Goal: Manage account settings

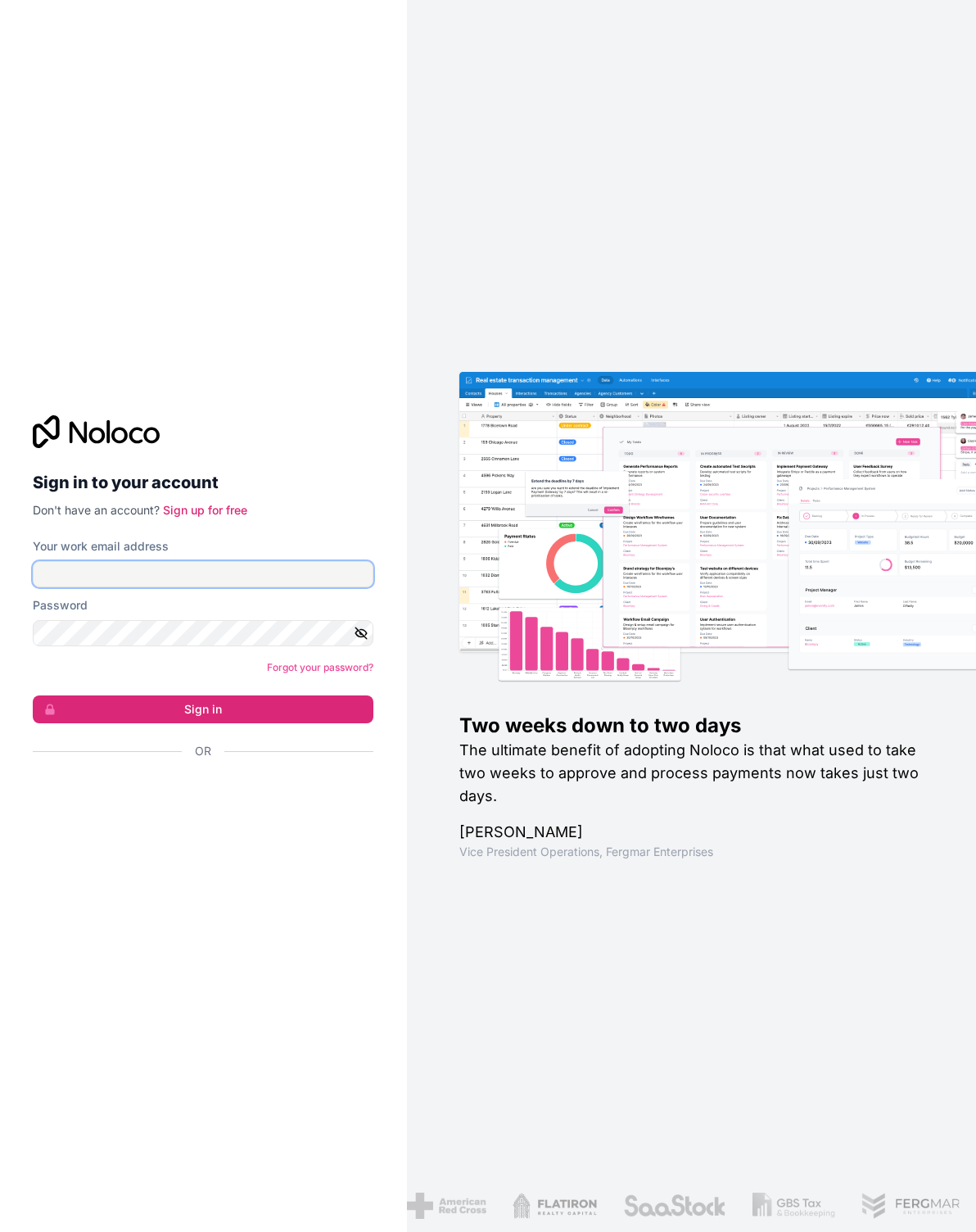
click at [114, 587] on input "Your work email address" at bounding box center [203, 574] width 340 height 26
click at [315, 723] on button "Sign in" at bounding box center [203, 709] width 340 height 28
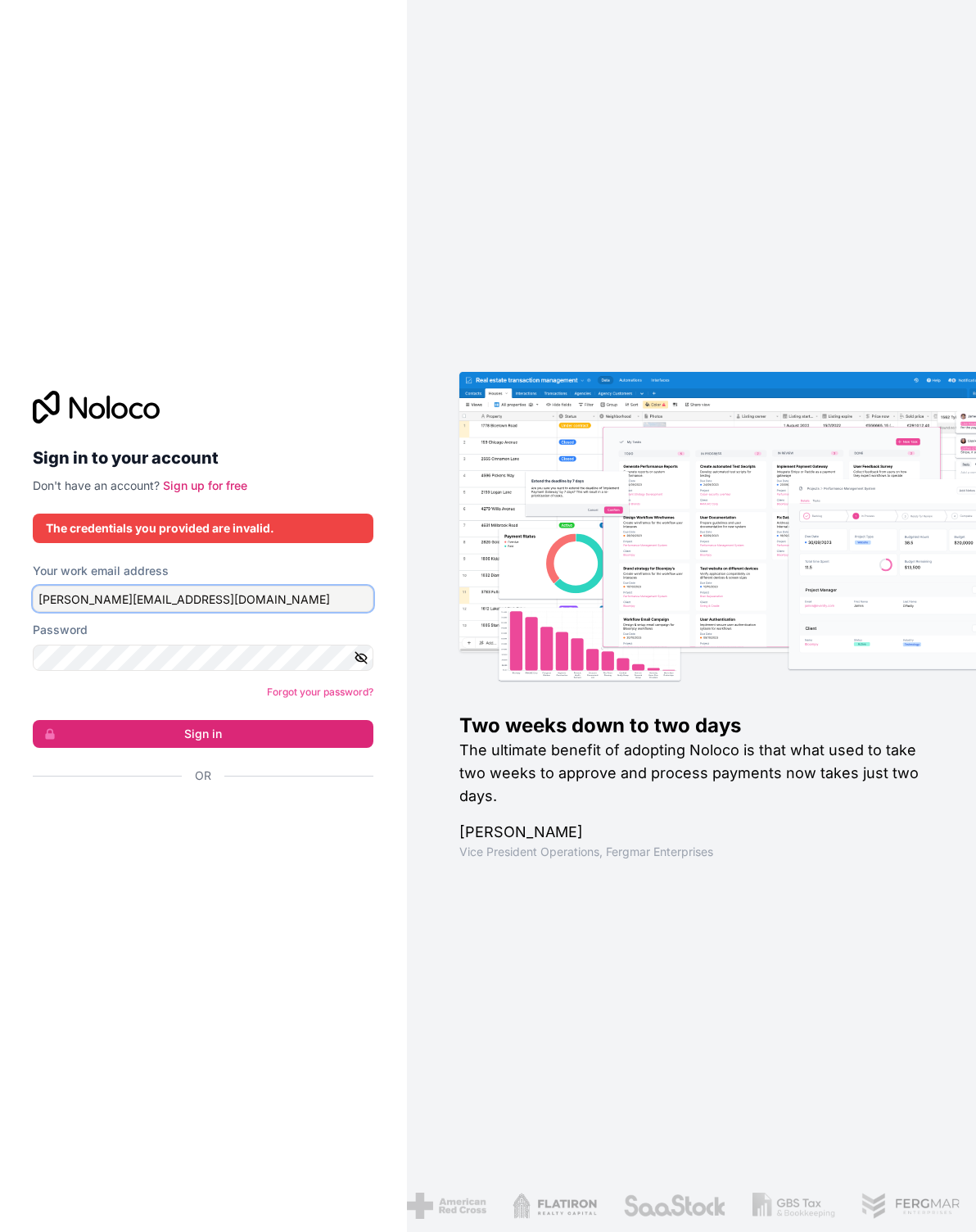
click at [148, 612] on input "[PERSON_NAME][EMAIL_ADDRESS][DOMAIN_NAME]" at bounding box center [203, 599] width 340 height 26
type input "[PERSON_NAME][EMAIL_ADDRESS][DOMAIN_NAME]"
click at [203, 748] on button "Sign in" at bounding box center [203, 734] width 340 height 28
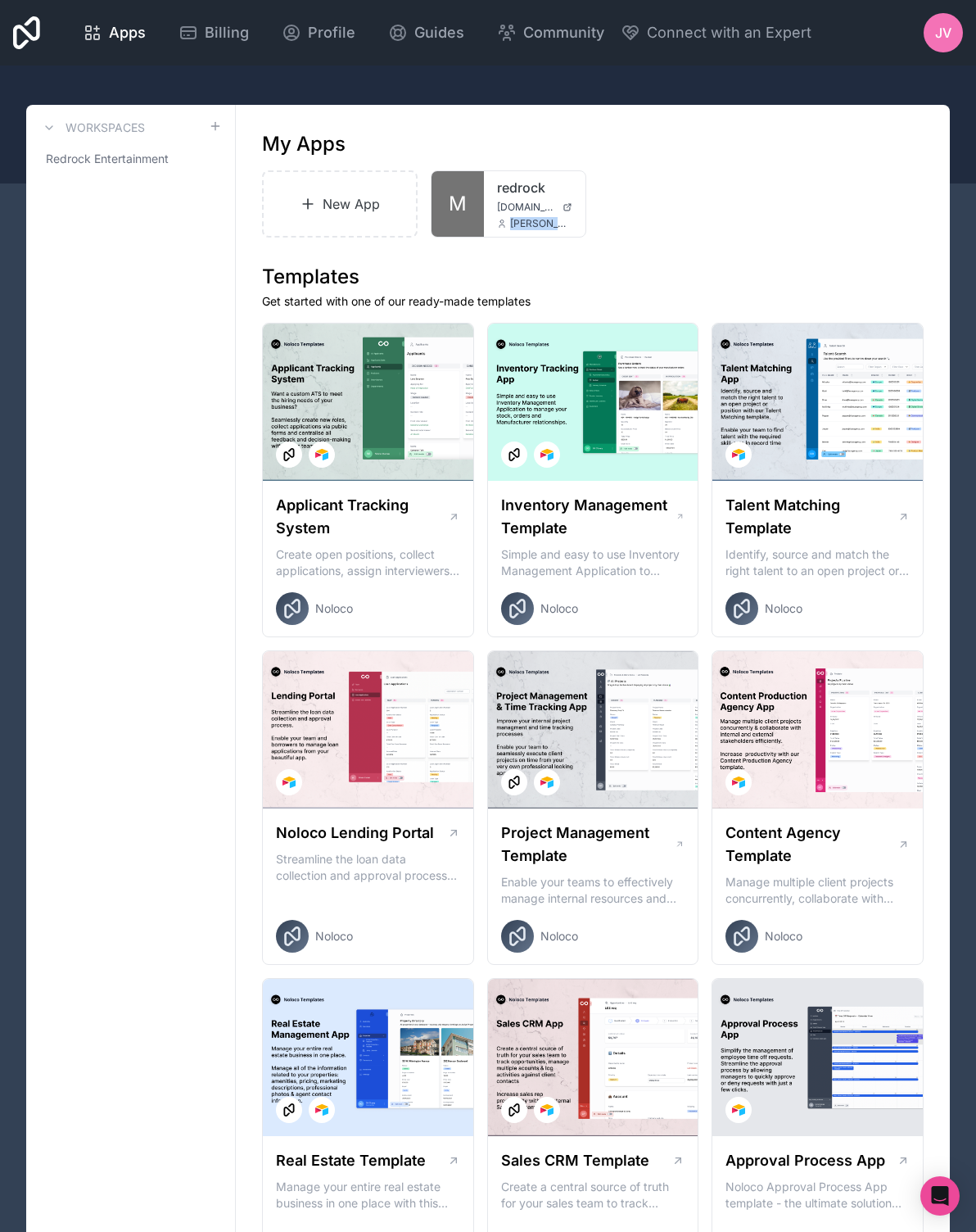
click at [0, 0] on div at bounding box center [0, 0] width 0 height 0
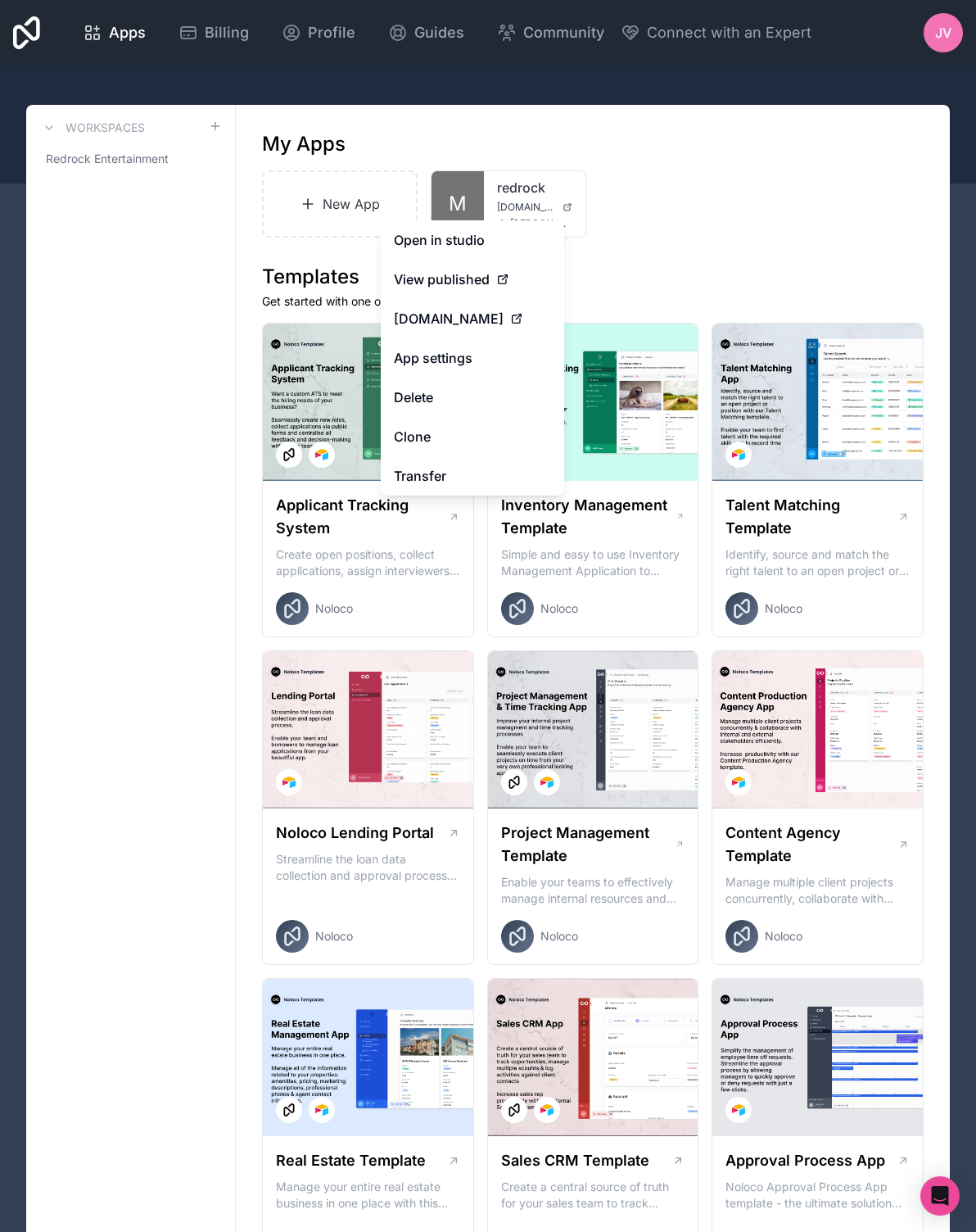
click at [482, 344] on link "App settings" at bounding box center [472, 358] width 183 height 40
